Goal: Navigation & Orientation: Find specific page/section

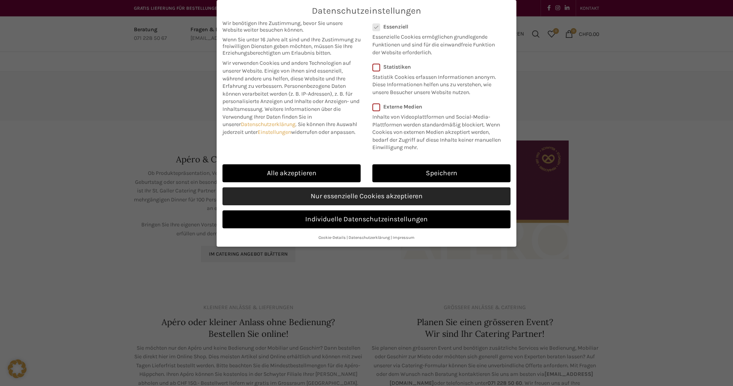
click at [333, 192] on link "Nur essenzielle Cookies akzeptieren" at bounding box center [366, 196] width 288 height 18
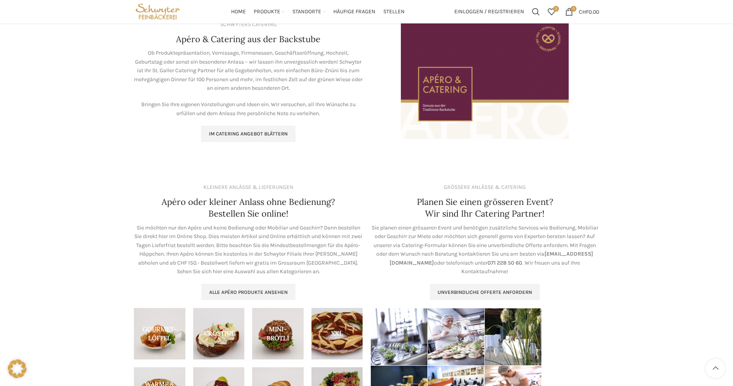
scroll to position [132, 0]
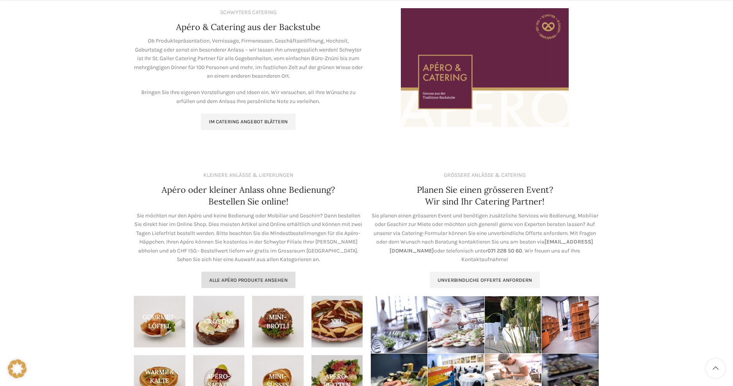
click at [249, 277] on span "Alle Apéro Produkte ansehen" at bounding box center [248, 280] width 78 height 6
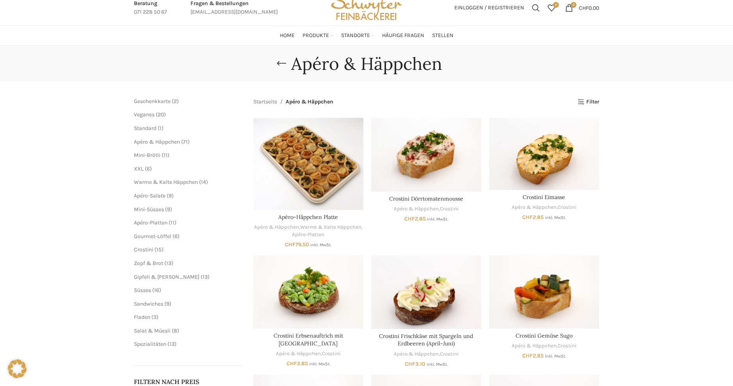
scroll to position [25, 0]
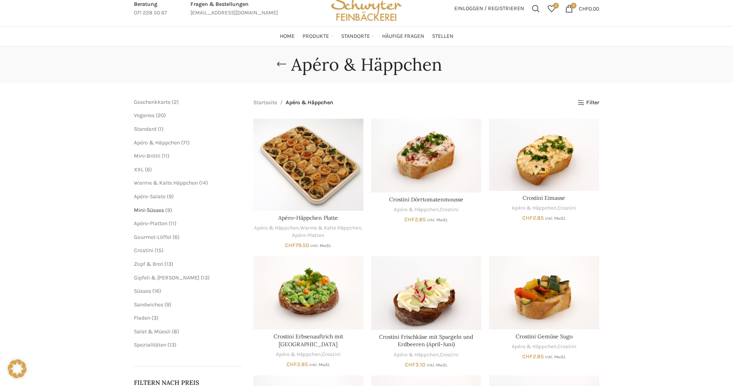
click at [157, 210] on span "Mini-Süsses" at bounding box center [149, 210] width 30 height 7
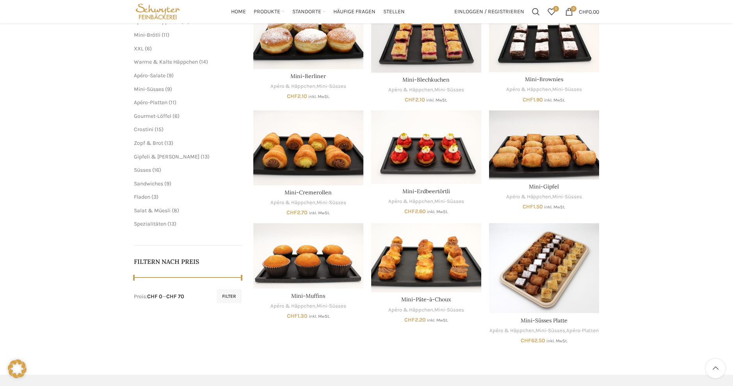
scroll to position [135, 0]
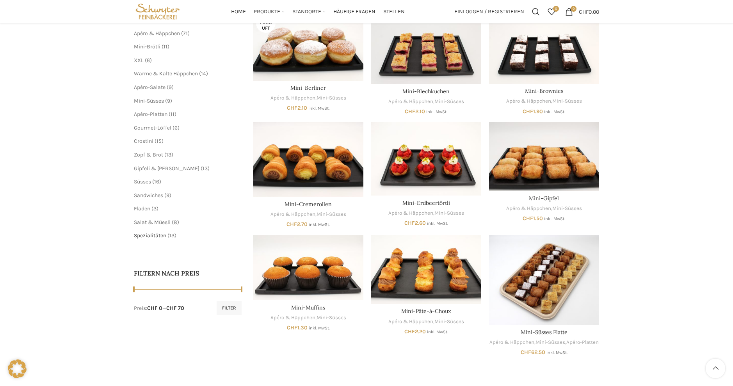
click at [151, 232] on span "Spezialitäten" at bounding box center [150, 235] width 32 height 7
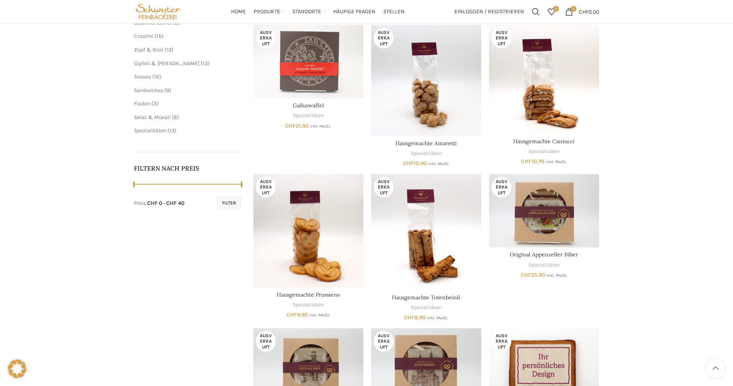
scroll to position [235, 0]
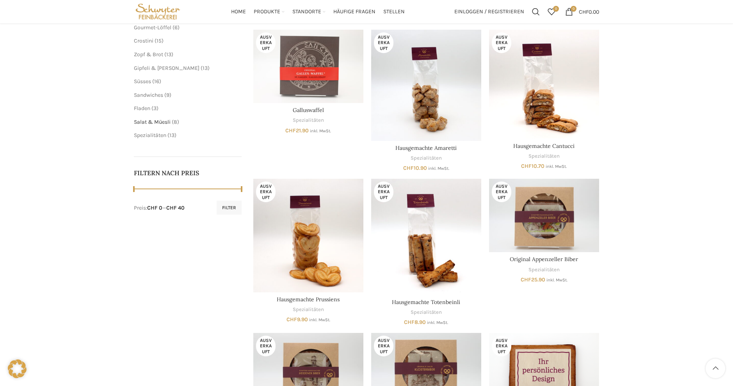
click at [153, 119] on span "Salat & Müesli" at bounding box center [152, 122] width 37 height 7
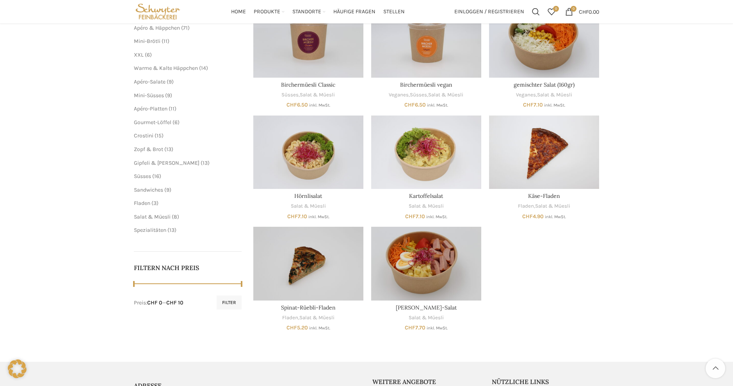
scroll to position [138, 0]
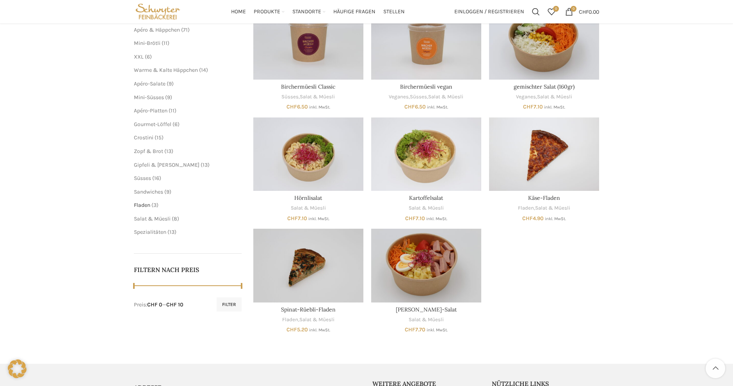
click at [145, 202] on span "Fladen" at bounding box center [142, 205] width 16 height 7
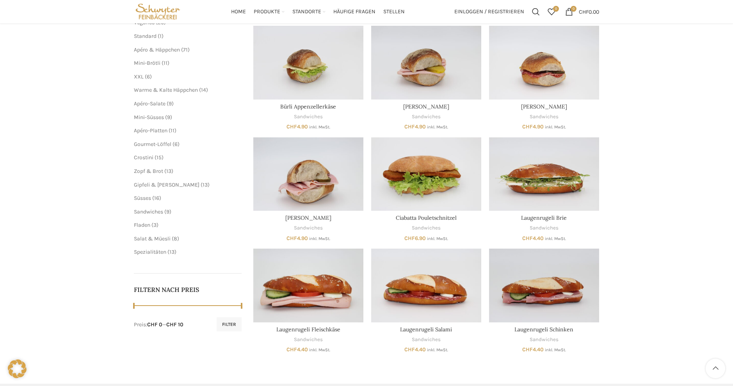
scroll to position [117, 0]
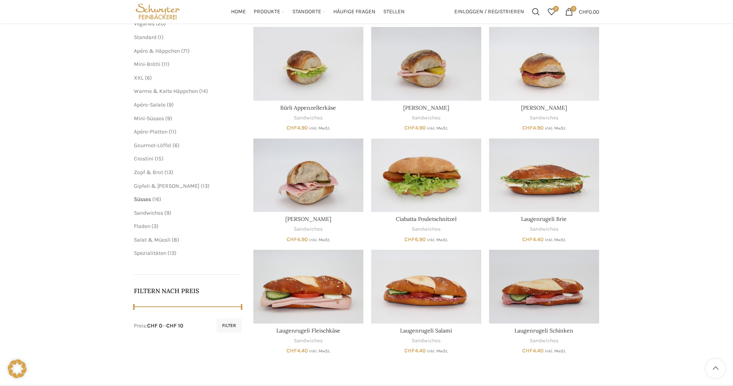
click at [146, 196] on span "Süsses" at bounding box center [142, 199] width 17 height 7
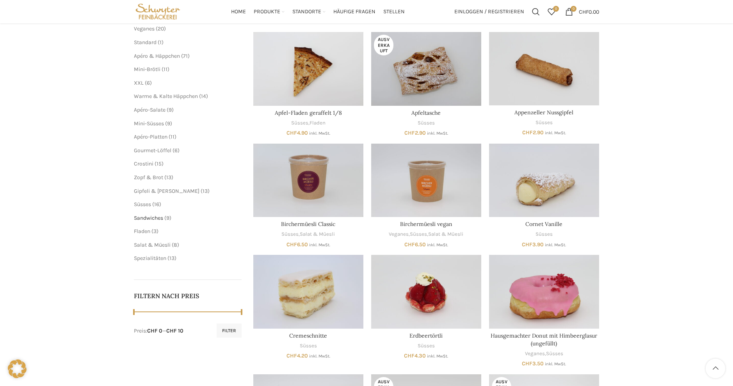
scroll to position [108, 0]
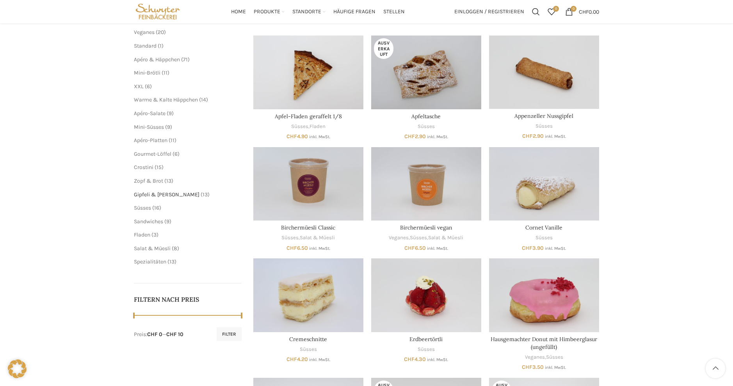
click at [164, 191] on span "Gipfeli & [PERSON_NAME]" at bounding box center [167, 194] width 66 height 7
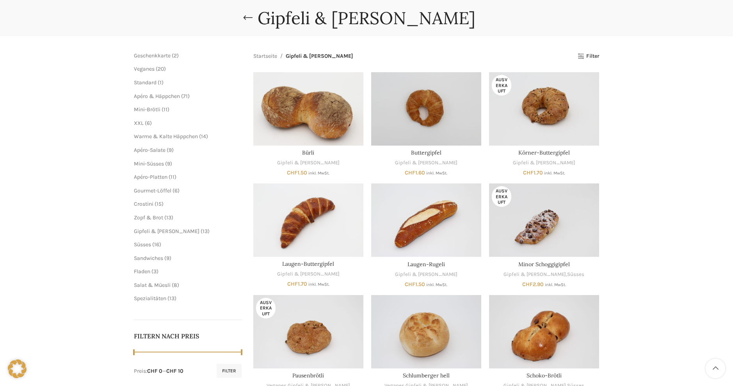
scroll to position [71, 0]
click at [151, 201] on span "Crostini" at bounding box center [144, 204] width 20 height 7
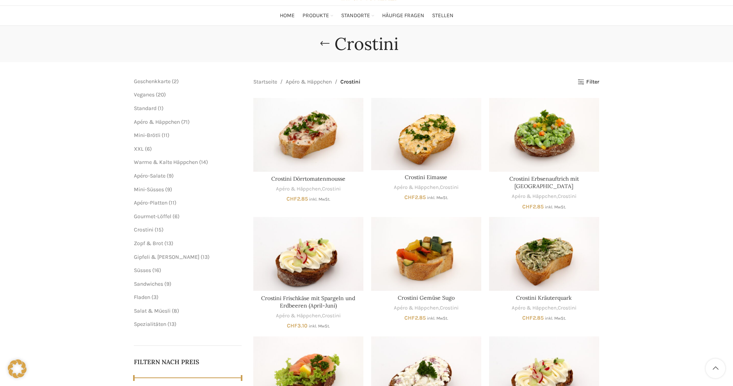
scroll to position [36, 0]
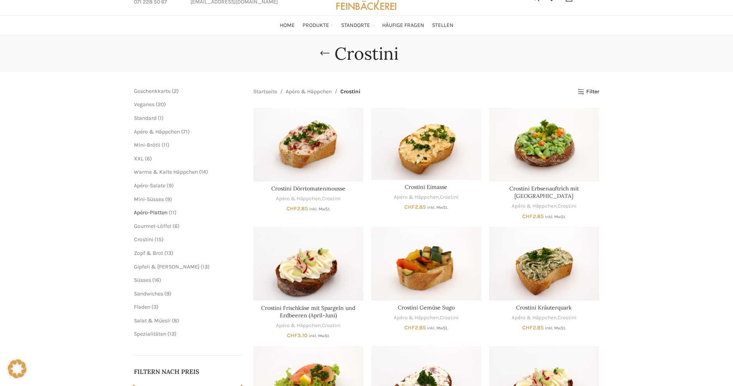
click at [151, 210] on span "Apéro-Platten" at bounding box center [151, 212] width 34 height 7
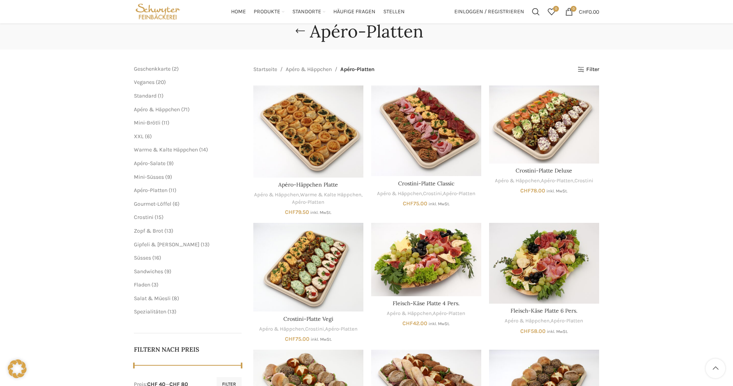
scroll to position [50, 0]
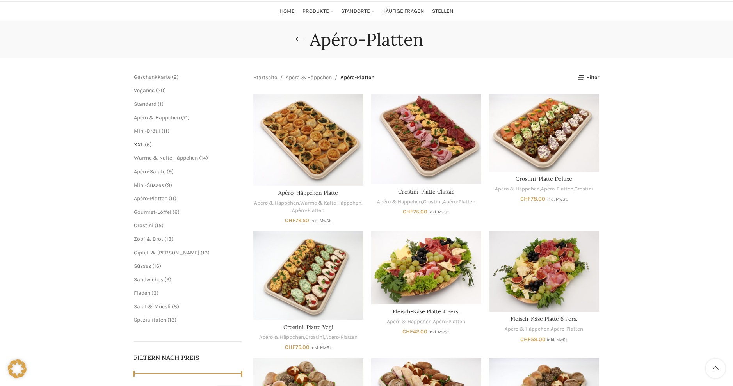
click at [140, 144] on span "XXL" at bounding box center [139, 144] width 10 height 7
